Goal: Transaction & Acquisition: Book appointment/travel/reservation

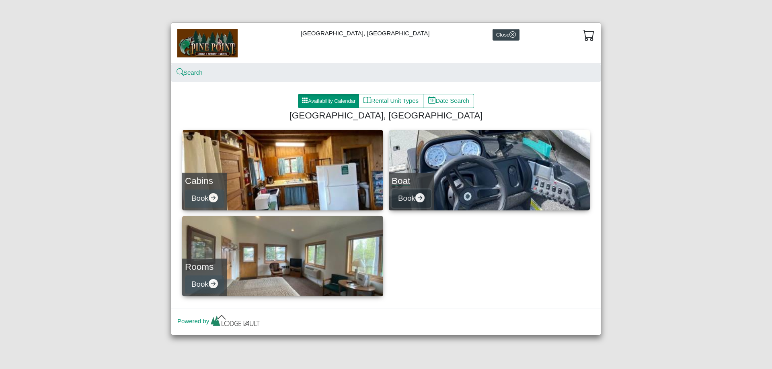
click at [408, 193] on button "Book" at bounding box center [410, 199] width 39 height 18
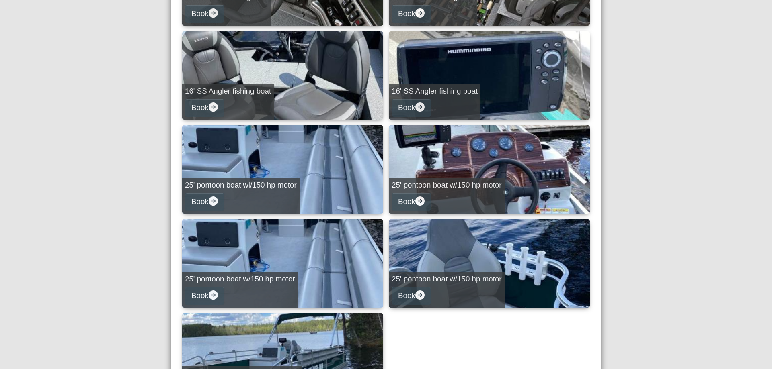
scroll to position [429, 0]
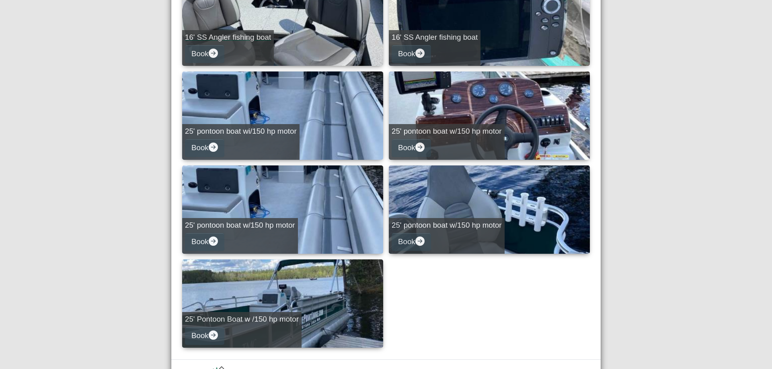
click at [331, 35] on link "16' SS Angler fishing boat Book" at bounding box center [282, 21] width 201 height 88
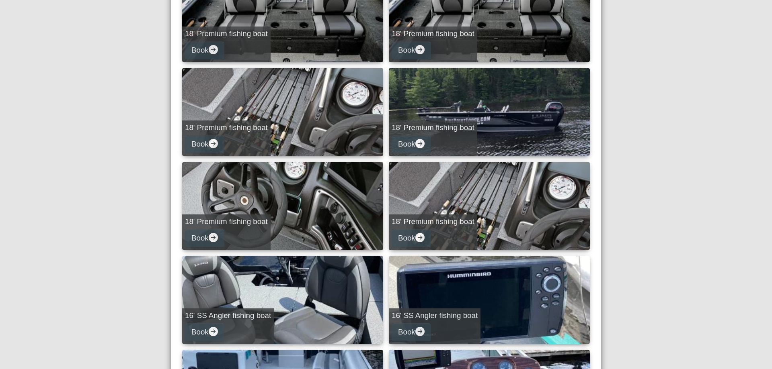
select select "*"
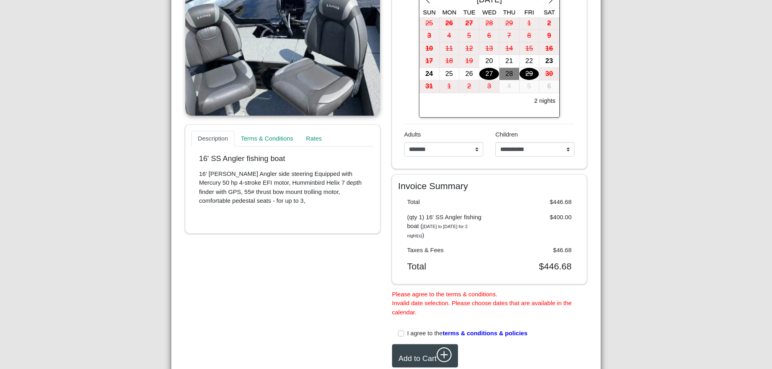
scroll to position [109, 0]
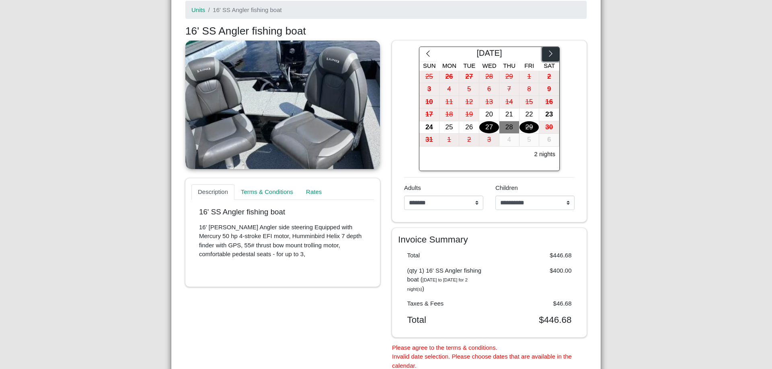
click at [545, 48] on button "button" at bounding box center [550, 54] width 17 height 14
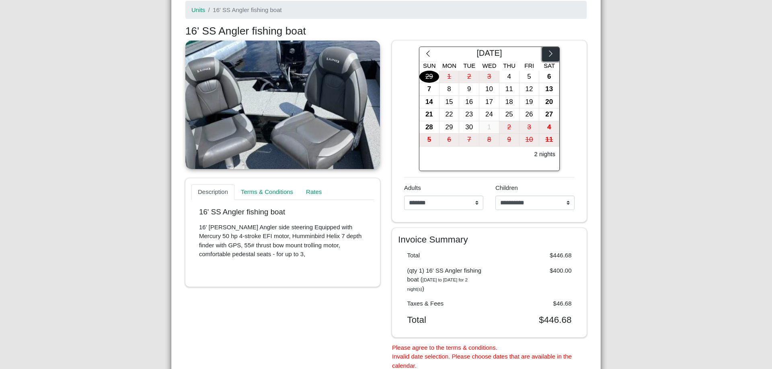
click at [547, 51] on icon "chevron right" at bounding box center [551, 54] width 8 height 8
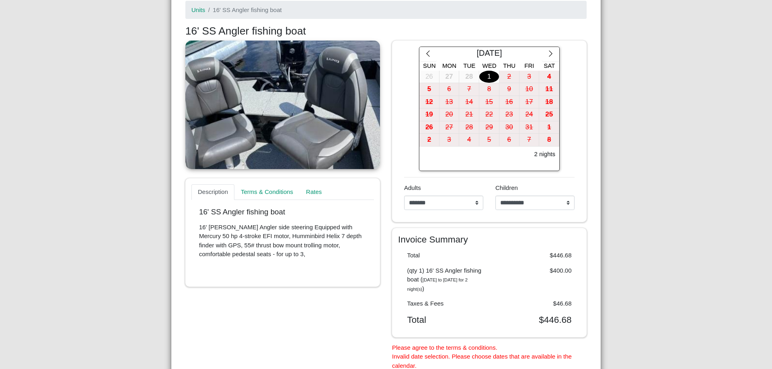
click at [486, 79] on div "1" at bounding box center [489, 77] width 20 height 12
click at [511, 76] on div "2" at bounding box center [509, 77] width 20 height 12
click at [510, 74] on div "2" at bounding box center [509, 77] width 20 height 12
click at [477, 242] on h4 "Invoice Summary" at bounding box center [489, 239] width 182 height 11
click at [420, 50] on button "button" at bounding box center [427, 54] width 17 height 14
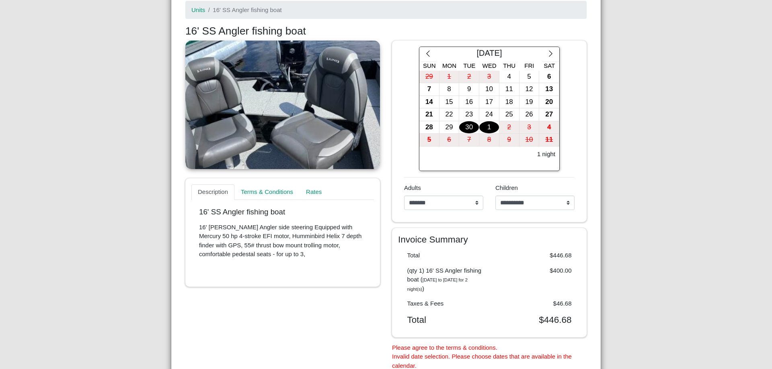
click at [463, 123] on div "30" at bounding box center [469, 127] width 20 height 12
